Goal: Task Accomplishment & Management: Manage account settings

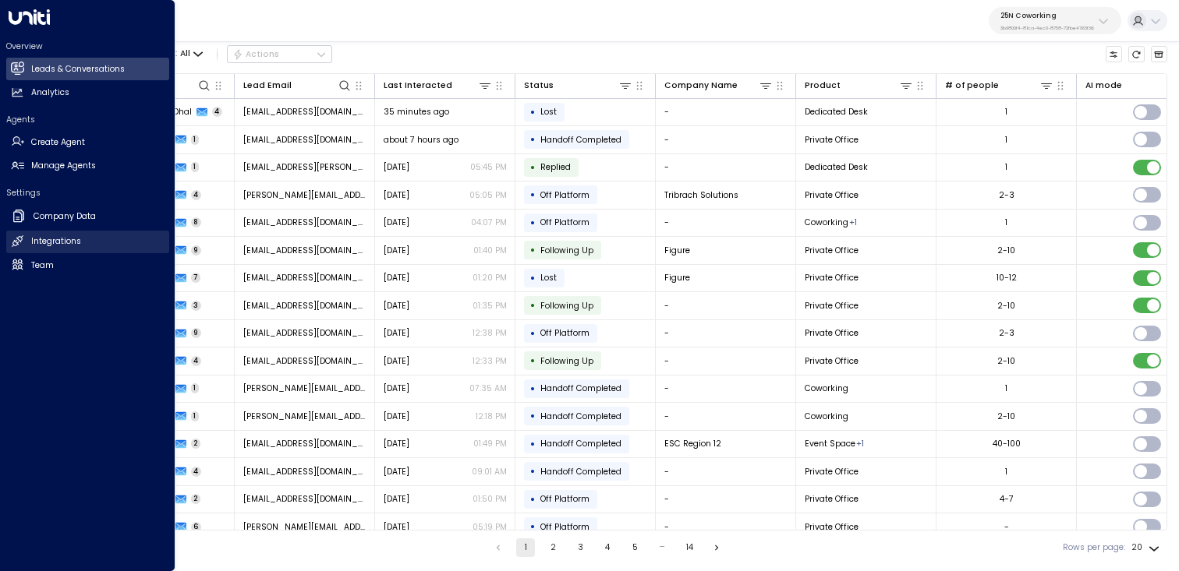
click at [61, 243] on h2 "Integrations" at bounding box center [56, 241] width 50 height 12
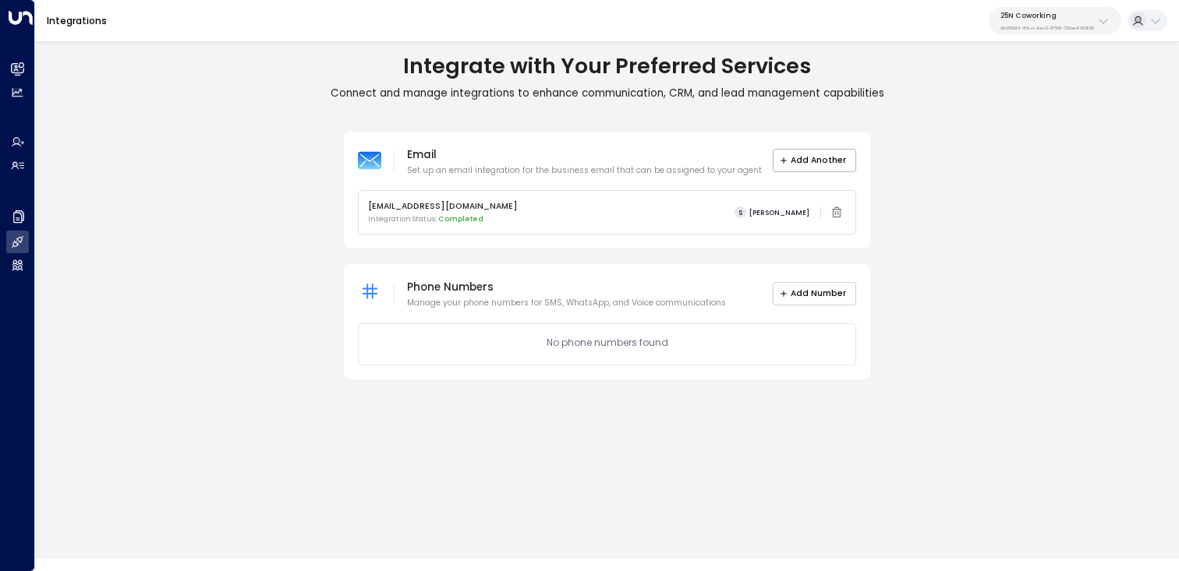
click at [798, 289] on button "Add Number" at bounding box center [815, 293] width 84 height 23
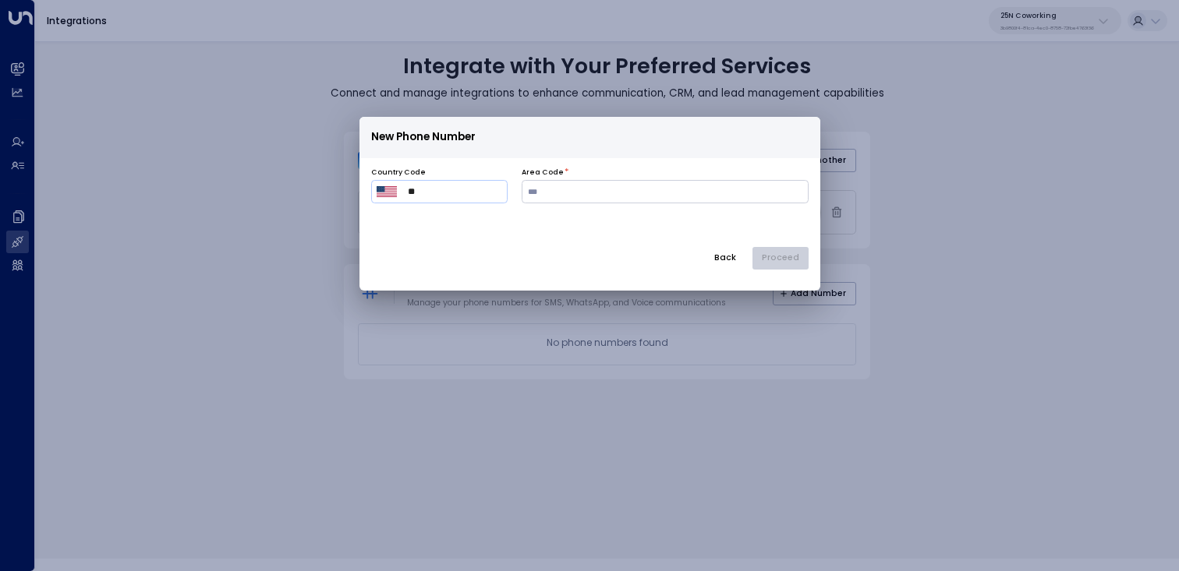
click at [939, 245] on div "New Phone Number Country Code ​ ** ​ Area Code * Back Proceed" at bounding box center [589, 402] width 1179 height 571
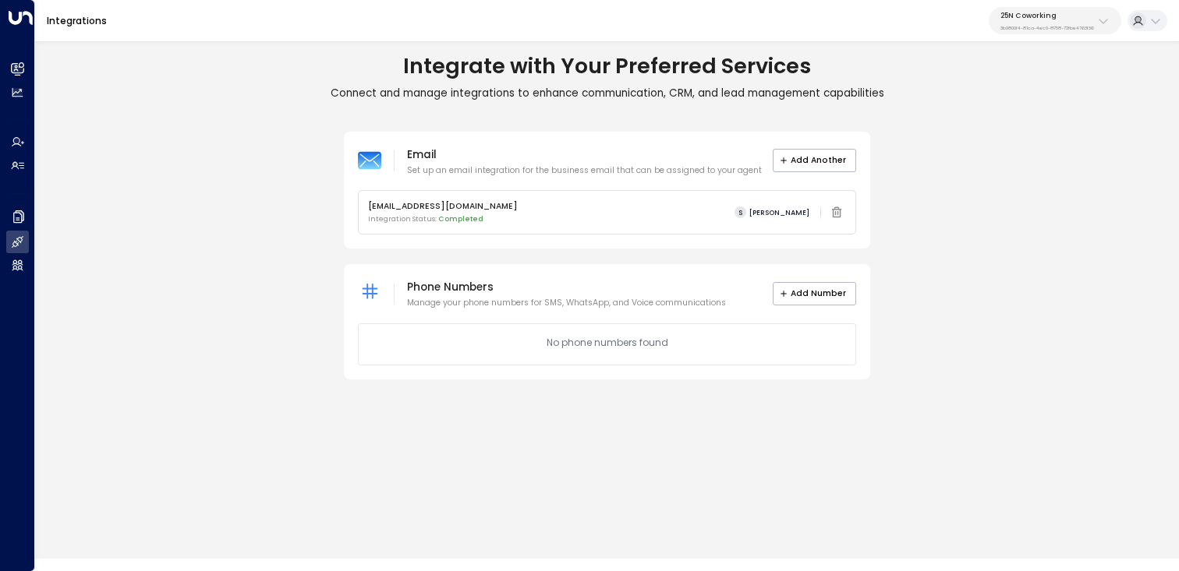
click at [1109, 27] on icon at bounding box center [1103, 21] width 12 height 12
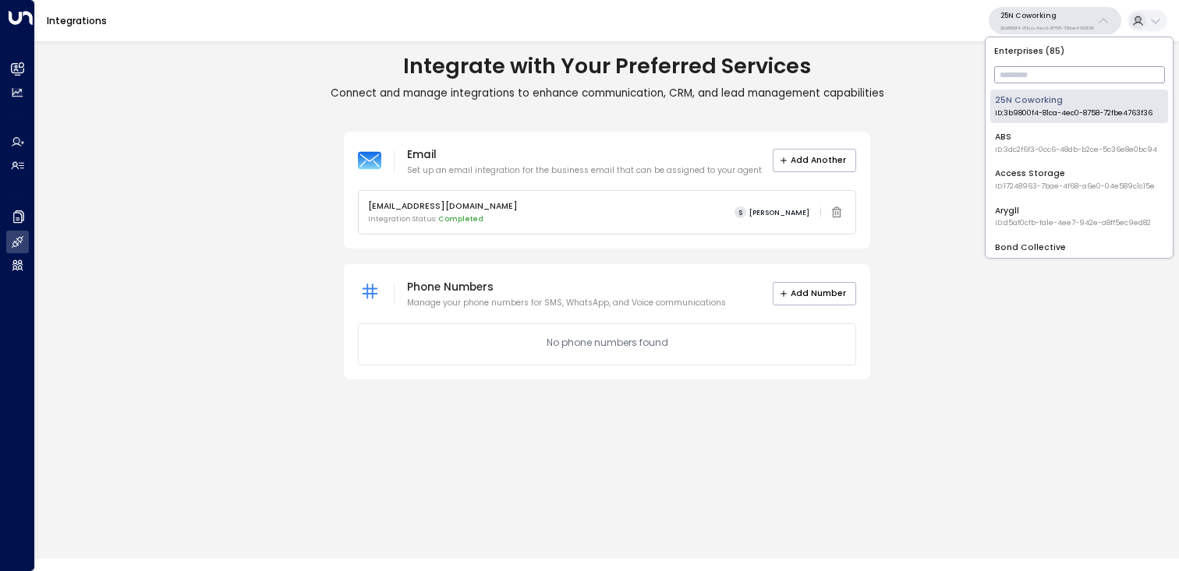
click at [1066, 68] on input "text" at bounding box center [1079, 74] width 171 height 25
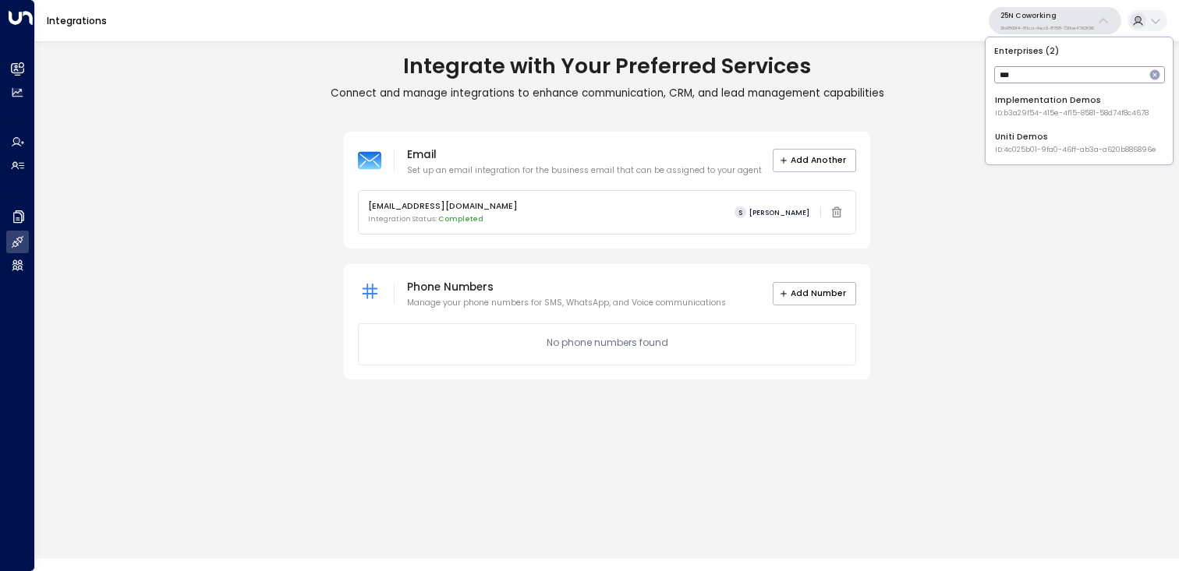
type input "****"
click at [1046, 142] on div "Uniti Demos ID: 4c025b01-9fa0-46ff-ab3a-a620b886896e" at bounding box center [1075, 143] width 161 height 24
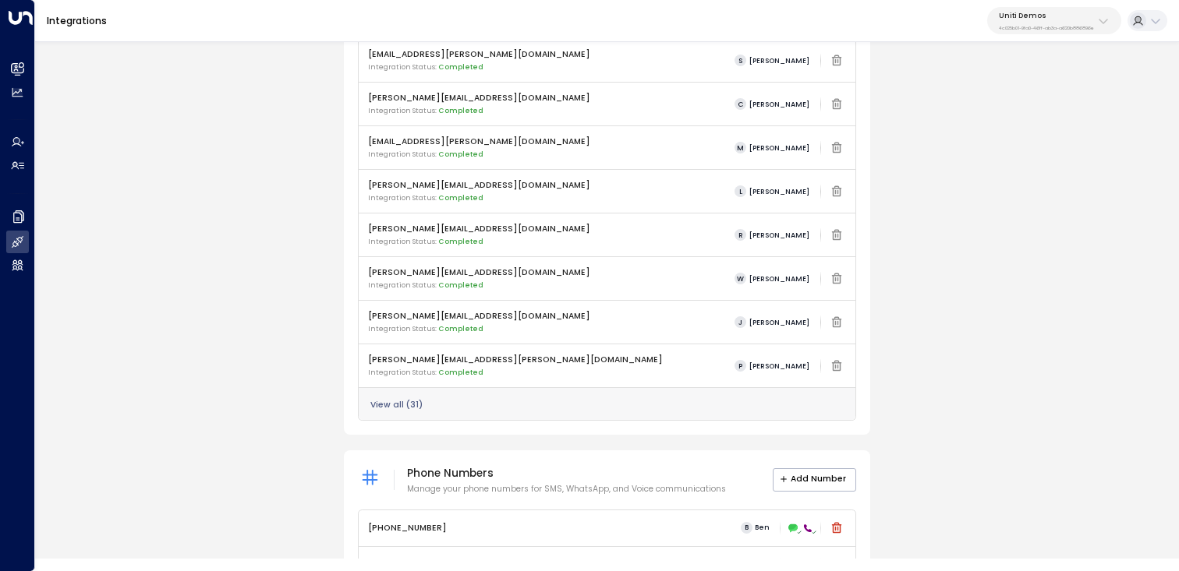
scroll to position [621, 0]
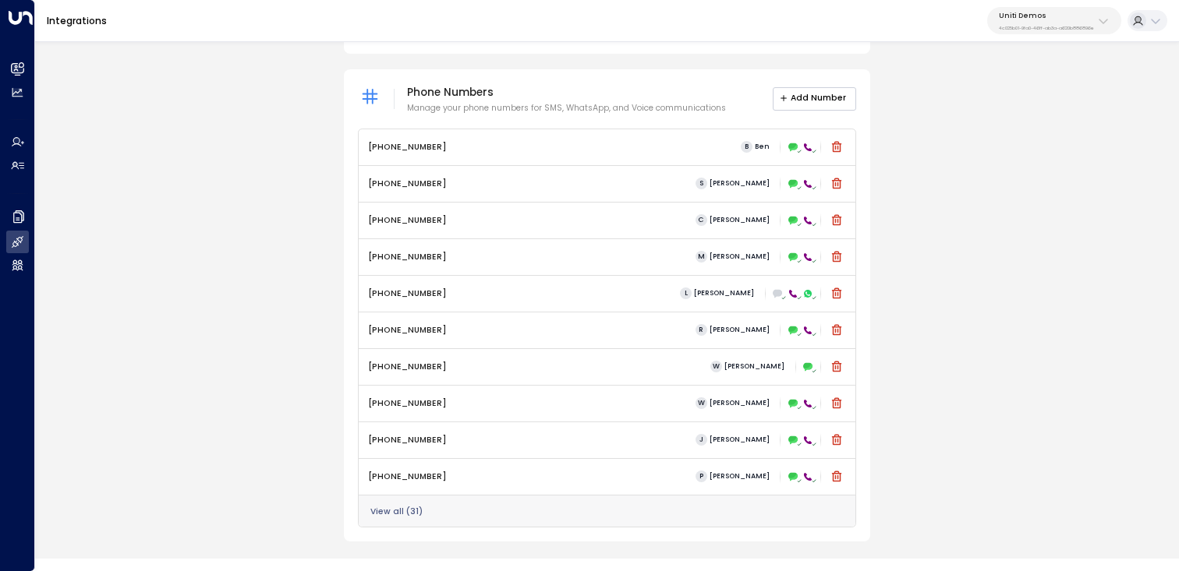
click at [805, 100] on button "Add Number" at bounding box center [815, 98] width 84 height 23
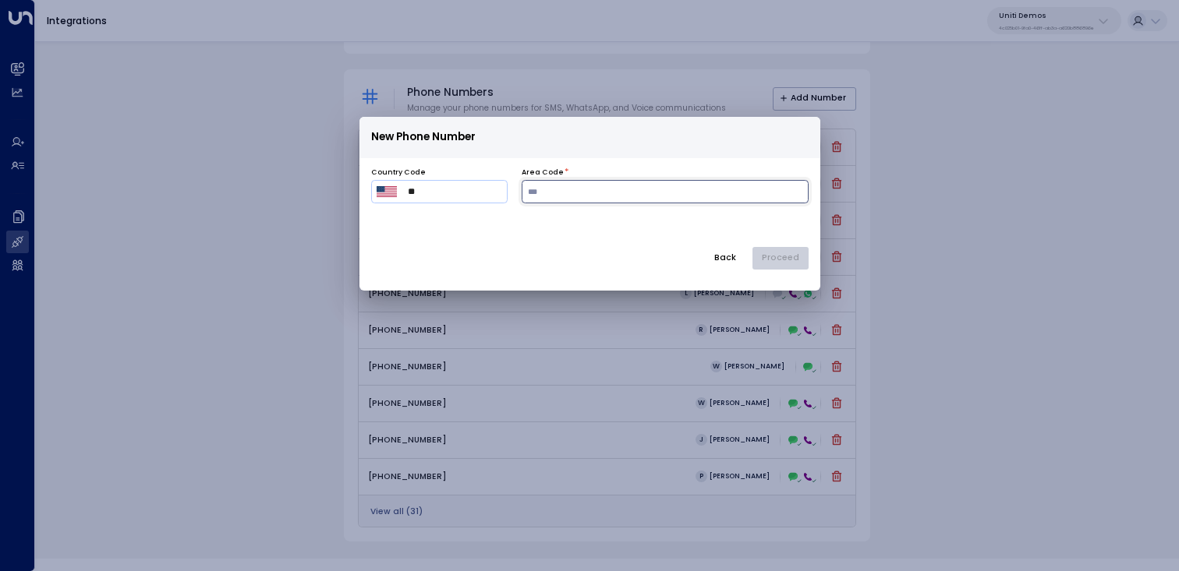
click at [610, 189] on input "number" at bounding box center [665, 191] width 287 height 23
click at [725, 248] on button "Back" at bounding box center [725, 258] width 42 height 23
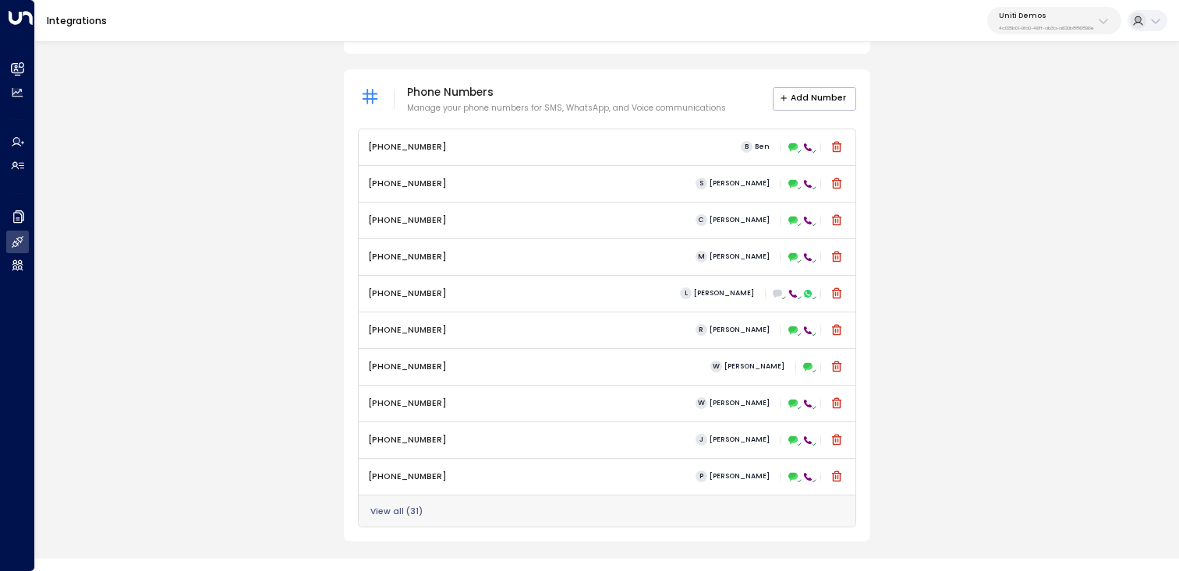
click at [409, 518] on div "View all ( 31 )" at bounding box center [607, 511] width 497 height 33
click at [415, 501] on div "View all ( 31 )" at bounding box center [607, 511] width 497 height 33
click at [408, 509] on button "View all ( 31 )" at bounding box center [396, 511] width 52 height 9
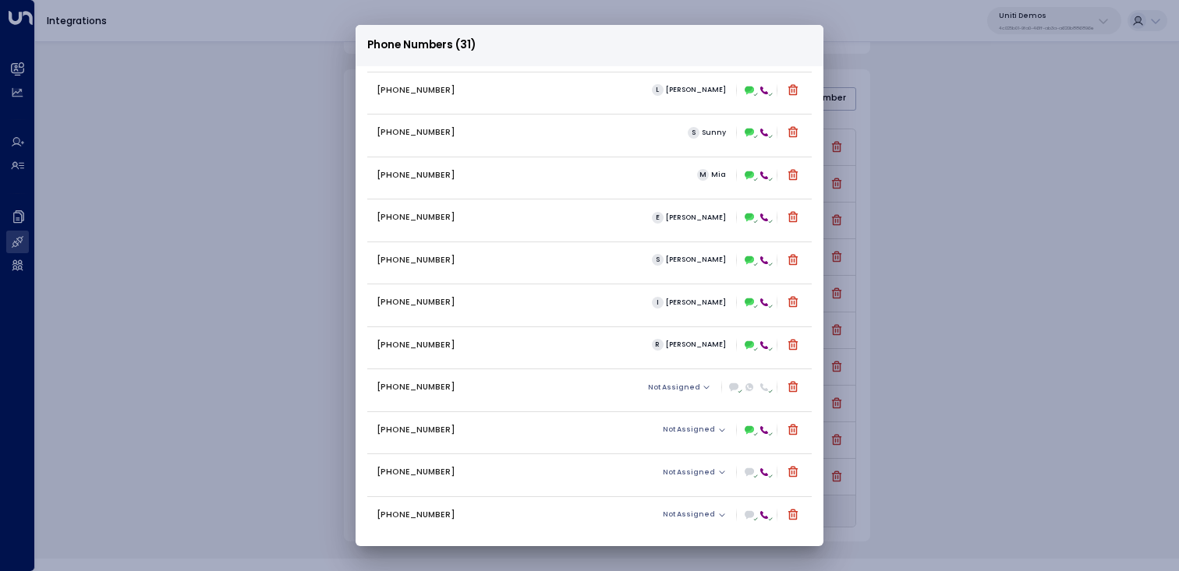
scroll to position [859, 0]
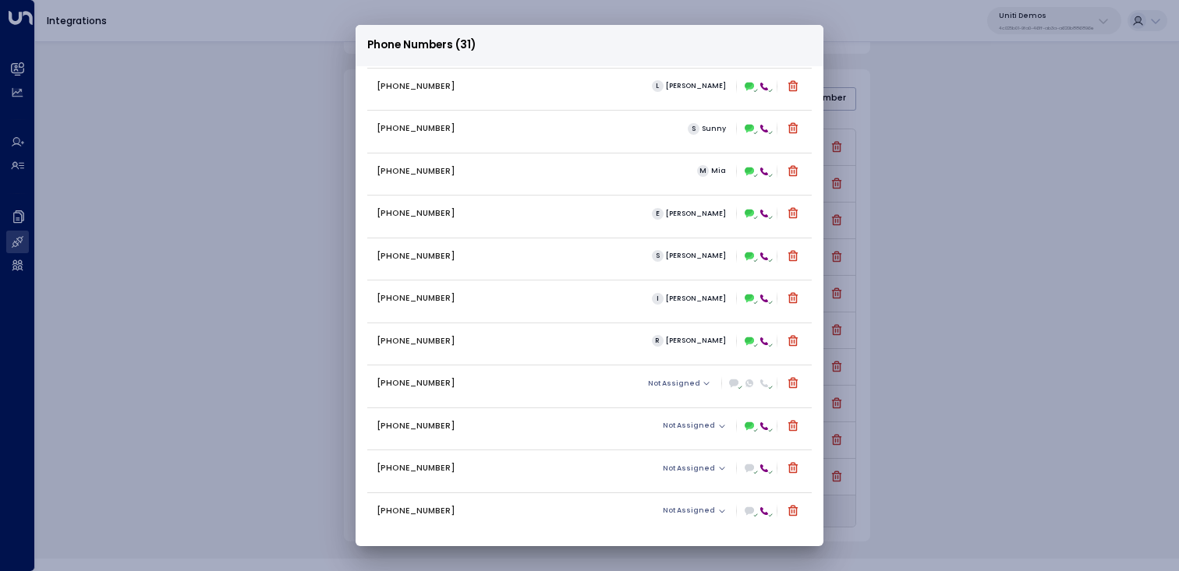
click at [974, 366] on div "Phone Numbers (31) [PHONE_NUMBER] B Ben [PHONE_NUMBER] S [PERSON_NAME] [PHONE_N…" at bounding box center [589, 285] width 1179 height 571
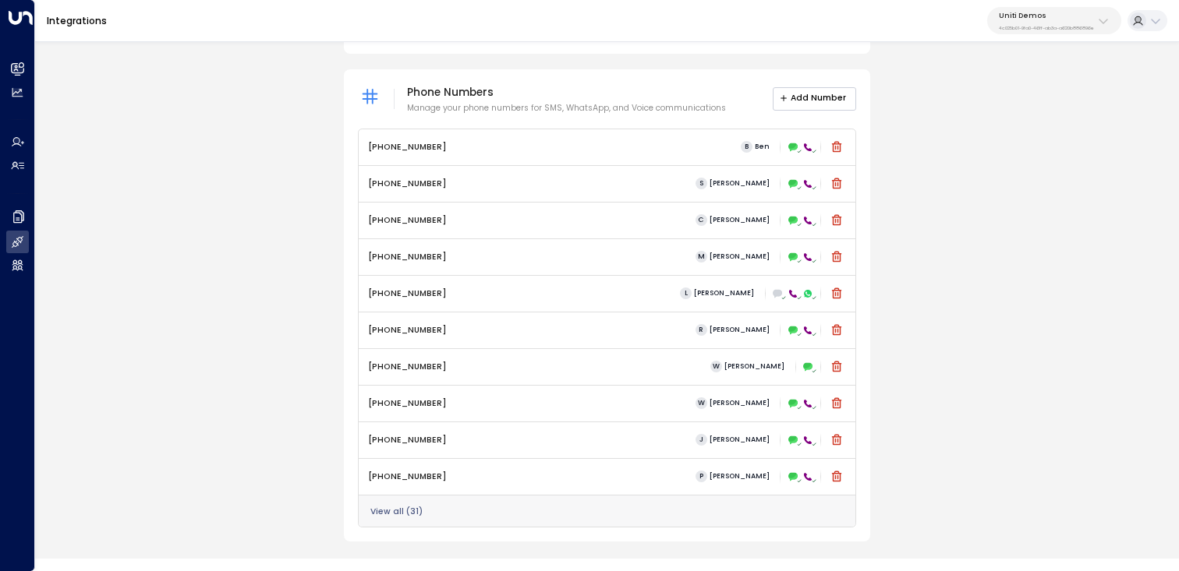
click at [826, 90] on button "Add Number" at bounding box center [815, 98] width 84 height 23
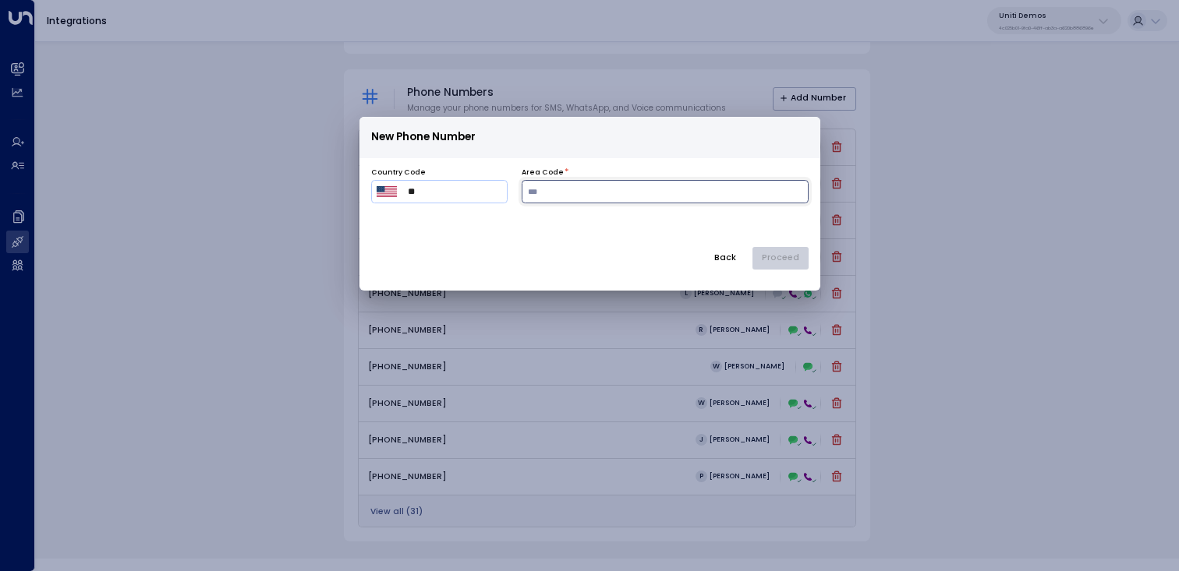
click at [609, 194] on input "number" at bounding box center [665, 191] width 287 height 23
type input "***"
click at [794, 260] on button "Proceed" at bounding box center [780, 258] width 56 height 23
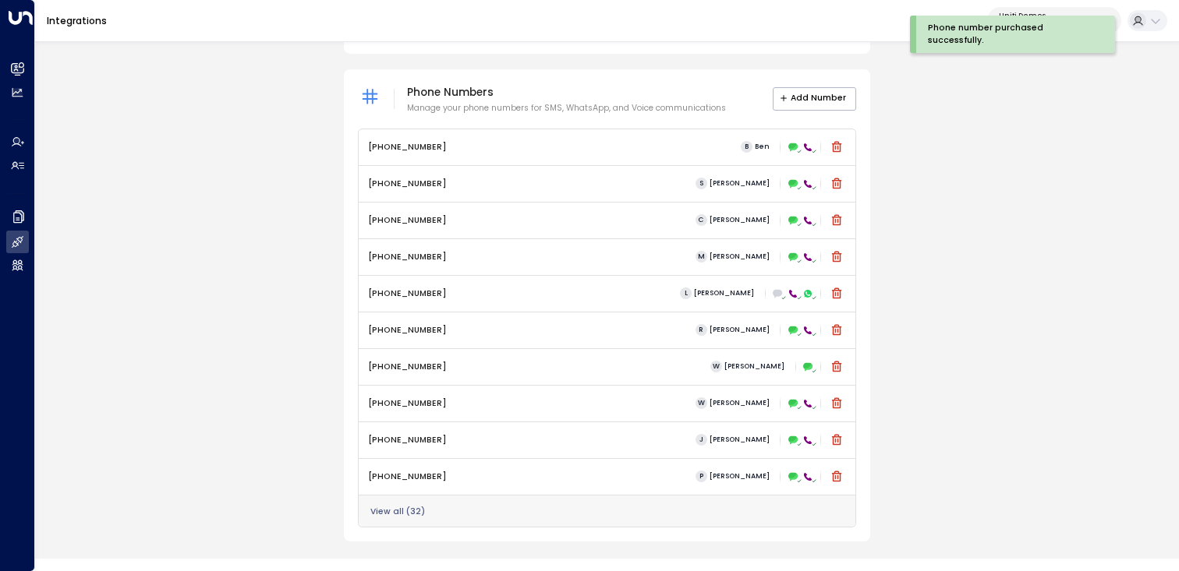
click at [392, 508] on button "View all ( 32 )" at bounding box center [397, 511] width 55 height 9
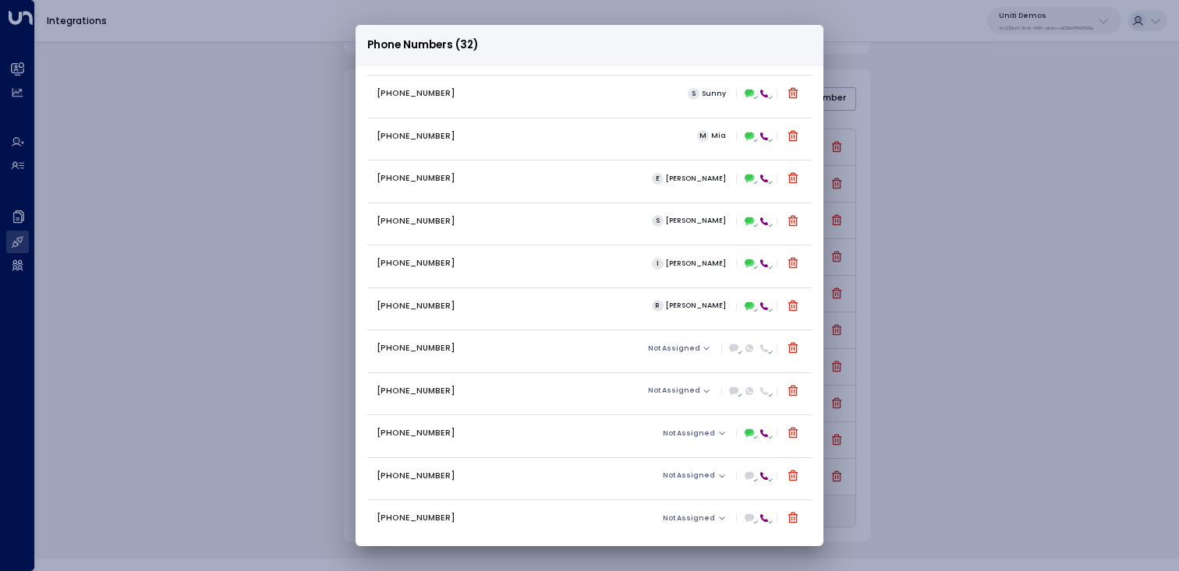
scroll to position [901, 0]
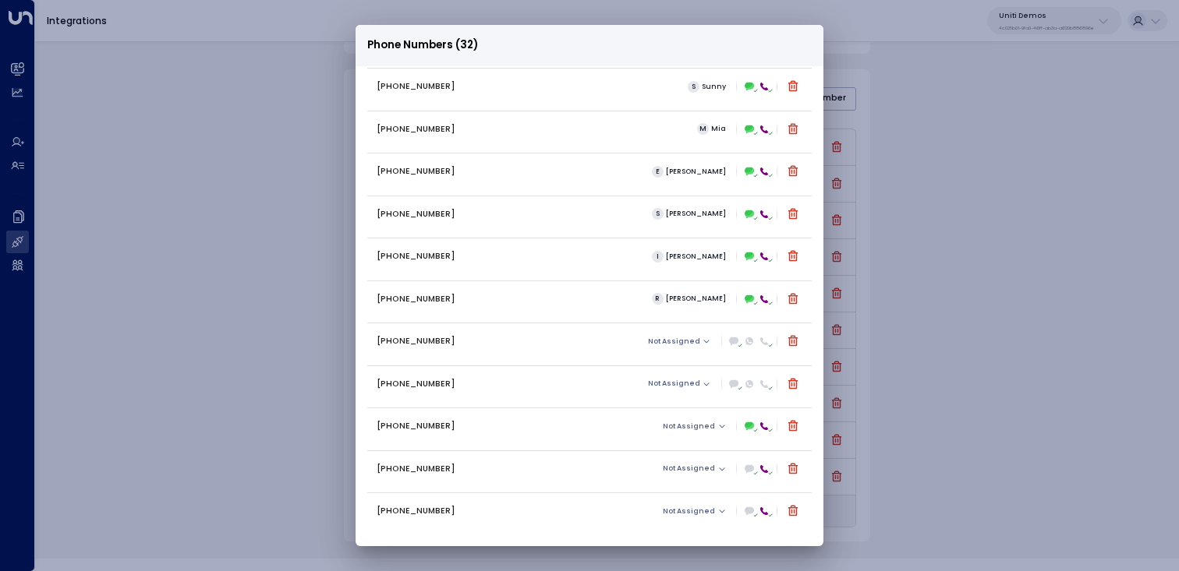
click at [419, 348] on div "[PHONE_NUMBER] Not Assigned" at bounding box center [590, 341] width 426 height 19
click at [745, 343] on icon at bounding box center [749, 342] width 8 height 8
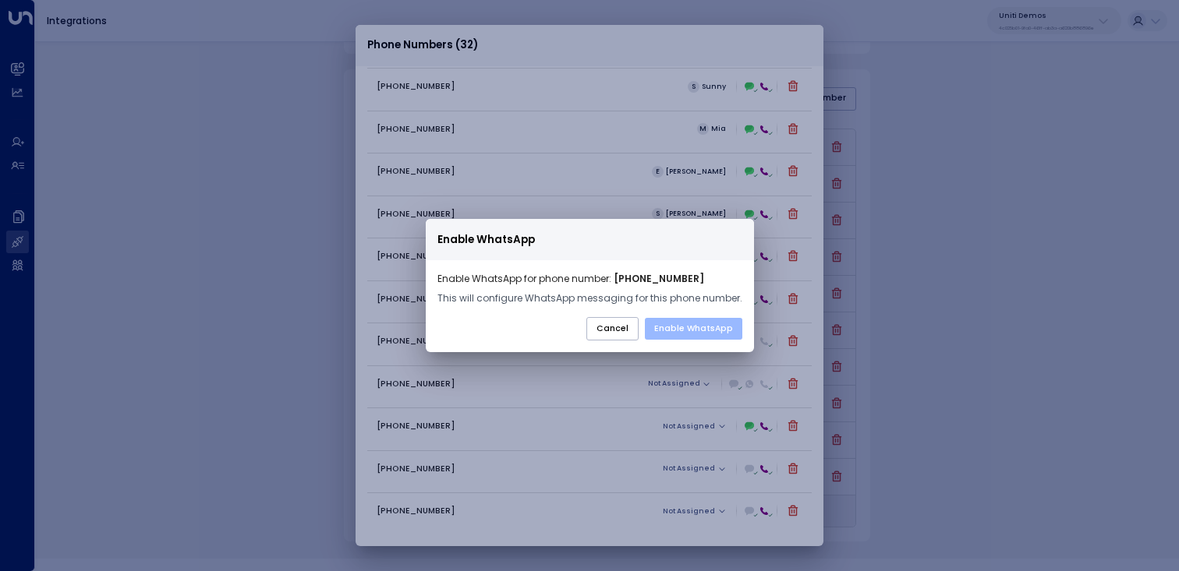
click at [694, 327] on button "Enable WhatsApp" at bounding box center [693, 329] width 97 height 22
click at [680, 337] on button "Enable WhatsApp" at bounding box center [693, 329] width 97 height 22
click at [617, 328] on button "Cancel" at bounding box center [612, 328] width 52 height 23
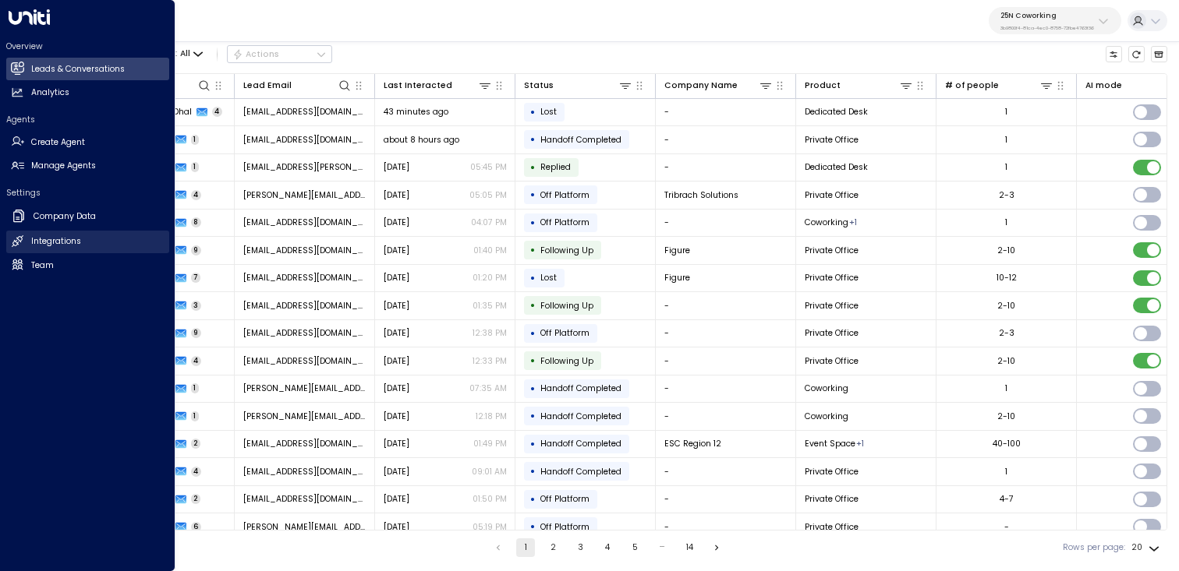
click at [49, 241] on h2 "Integrations" at bounding box center [56, 241] width 50 height 12
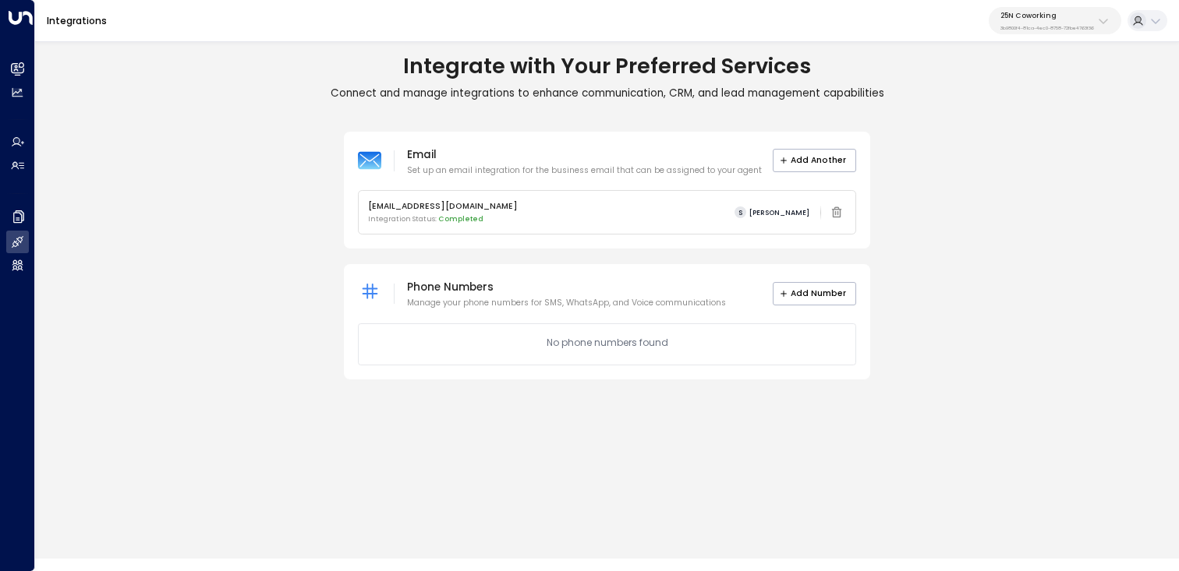
click at [1079, 20] on div "25N Coworking 3b9800f4-81ca-4ec0-8758-72fbe4763f36" at bounding box center [1047, 21] width 94 height 20
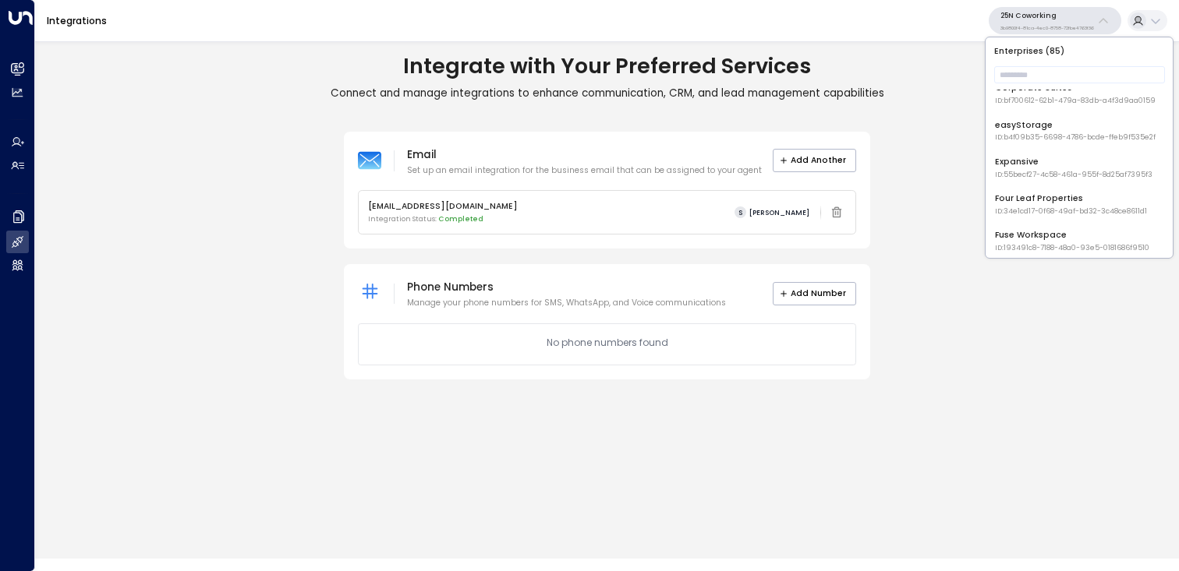
scroll to position [374, 0]
click at [1042, 79] on input "text" at bounding box center [1079, 74] width 171 height 25
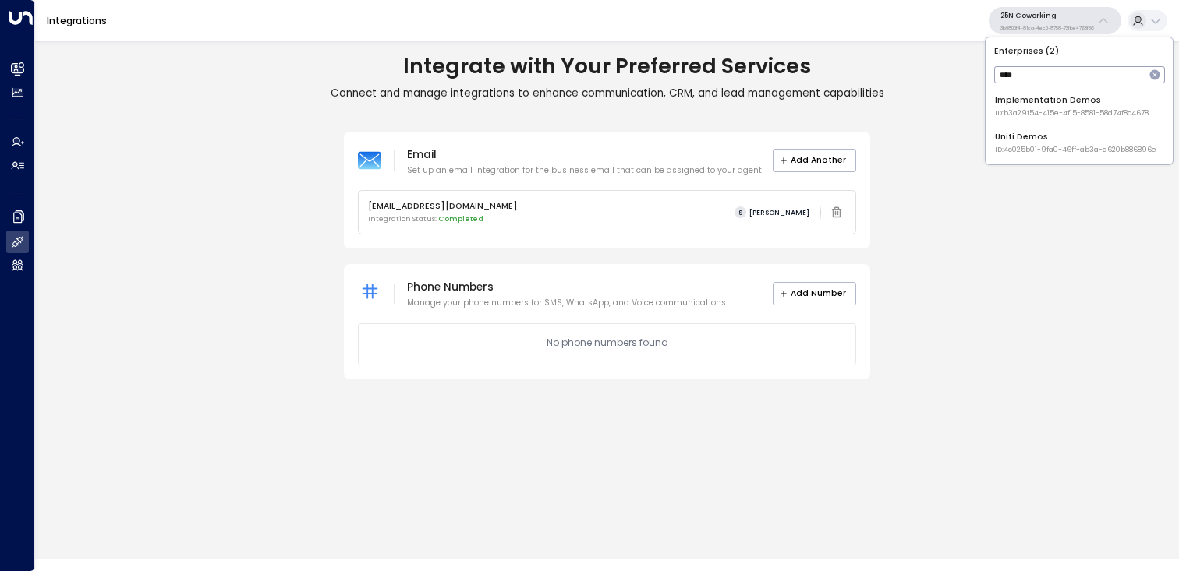
scroll to position [0, 0]
type input "*****"
click at [1020, 147] on span "ID: 4c025b01-9fa0-46ff-ab3a-a620b886896e" at bounding box center [1075, 150] width 161 height 11
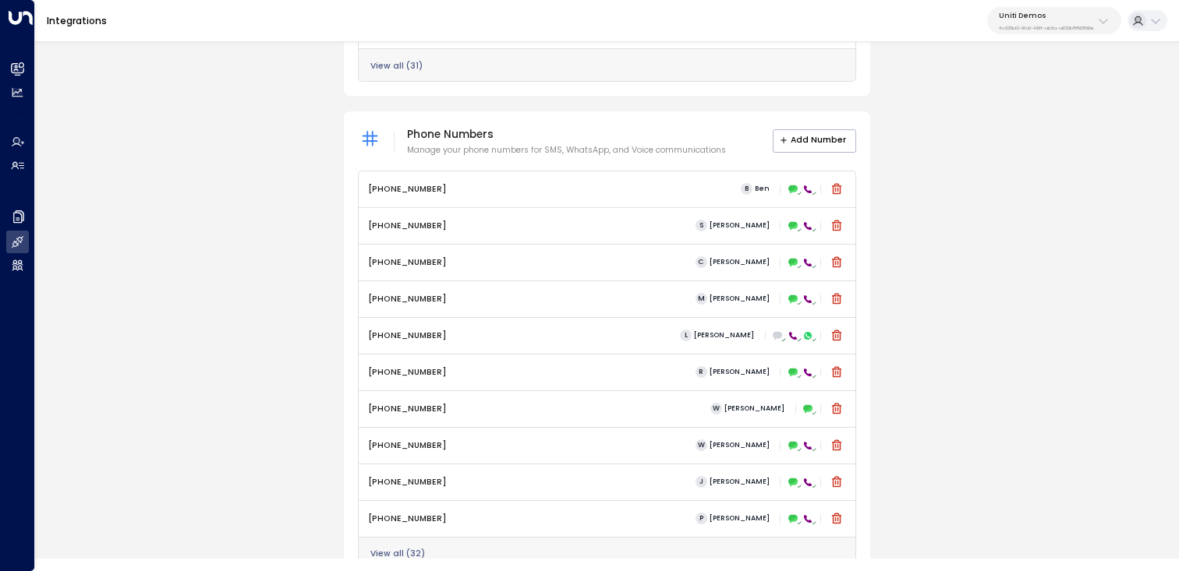
scroll to position [621, 0]
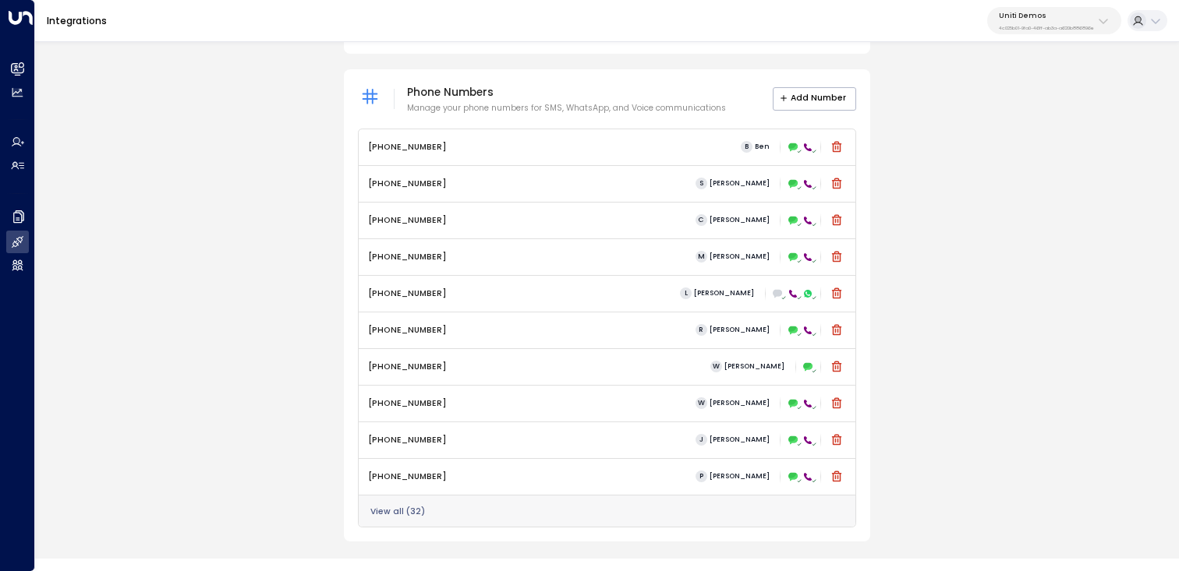
click at [394, 511] on button "View all ( 32 )" at bounding box center [397, 511] width 55 height 9
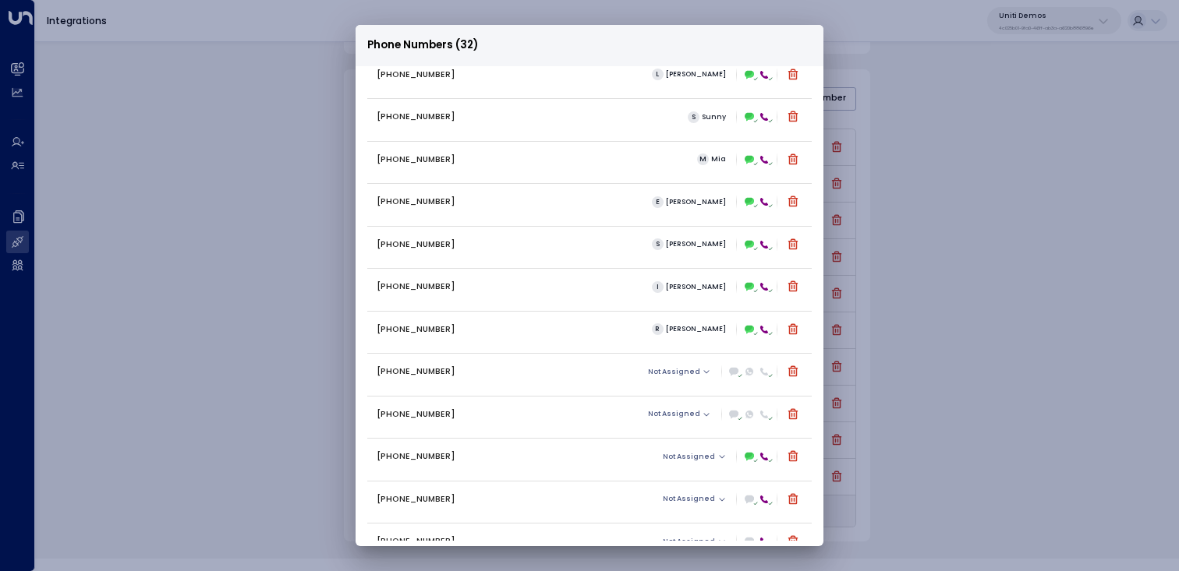
scroll to position [874, 0]
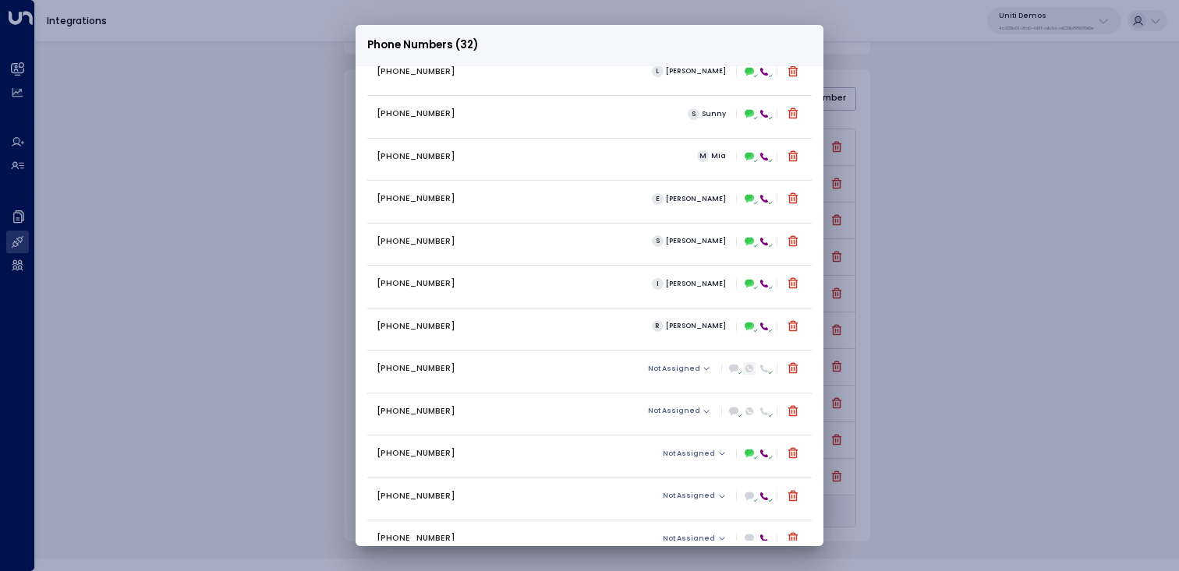
click at [747, 370] on icon at bounding box center [749, 368] width 5 height 5
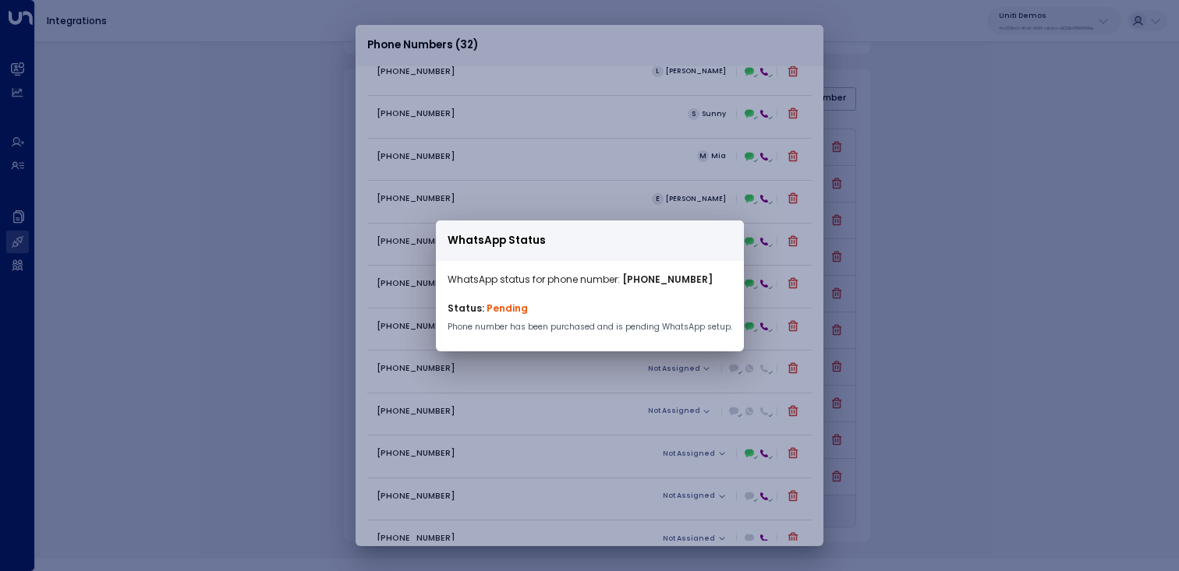
click at [599, 345] on div at bounding box center [590, 348] width 308 height 6
click at [631, 370] on div "WhatsApp Status WhatsApp status for phone number: +16787124196 Status: Pending …" at bounding box center [589, 285] width 1179 height 571
